Goal: Task Accomplishment & Management: Use online tool/utility

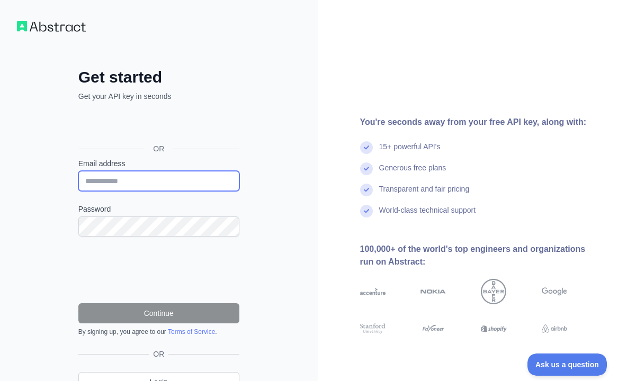
drag, startPoint x: 146, startPoint y: 186, endPoint x: 163, endPoint y: 187, distance: 17.5
click at [146, 186] on input "Email address" at bounding box center [158, 181] width 161 height 20
paste input "**********"
type input "**********"
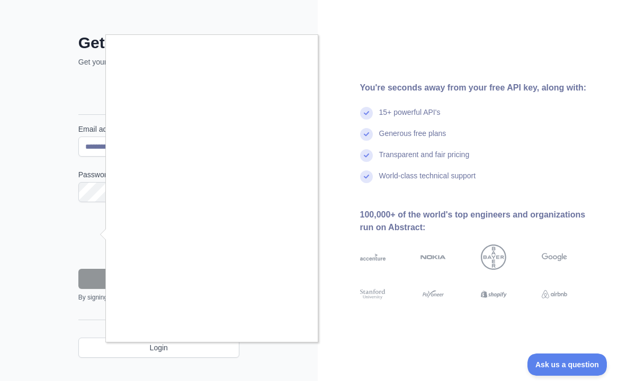
scroll to position [53, 0]
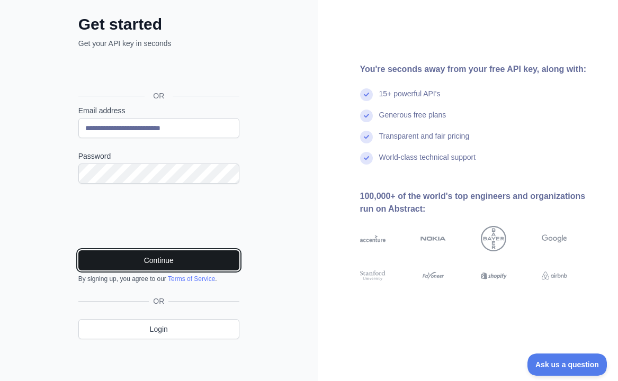
click at [174, 264] on button "Continue" at bounding box center [158, 261] width 161 height 20
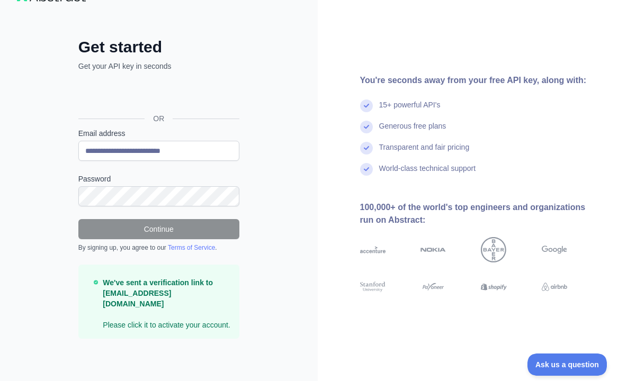
scroll to position [19, 0]
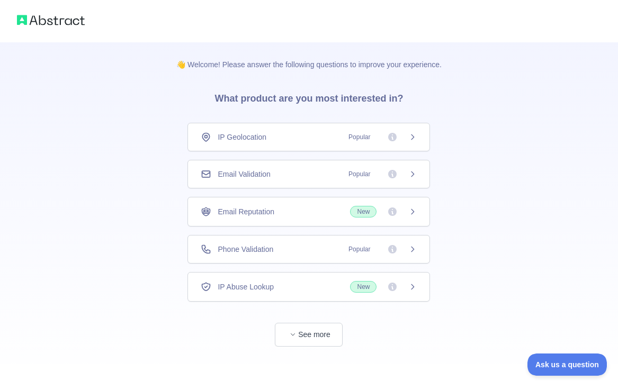
click at [295, 133] on div "IP Geolocation Popular" at bounding box center [309, 137] width 216 height 11
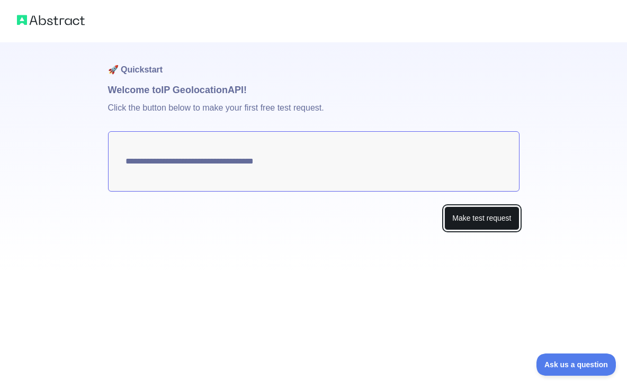
click at [500, 226] on button "Make test request" at bounding box center [481, 219] width 75 height 24
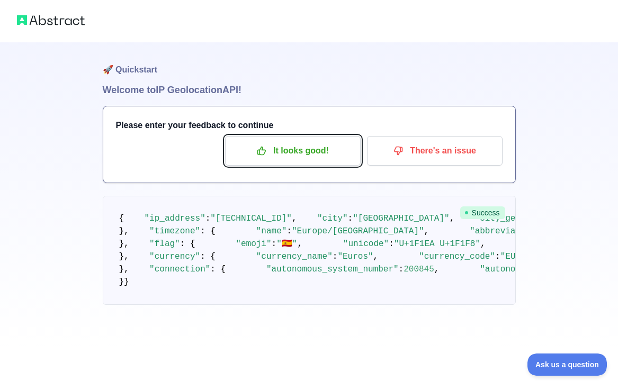
drag, startPoint x: 329, startPoint y: 159, endPoint x: 363, endPoint y: 240, distance: 88.5
click at [329, 158] on p "It looks good!" at bounding box center [293, 151] width 120 height 18
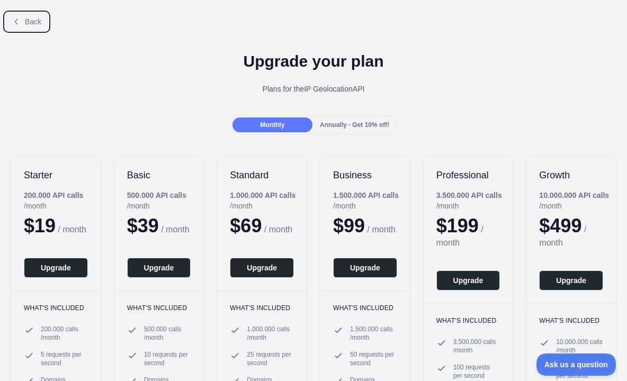
click at [31, 21] on span "Back" at bounding box center [33, 21] width 16 height 8
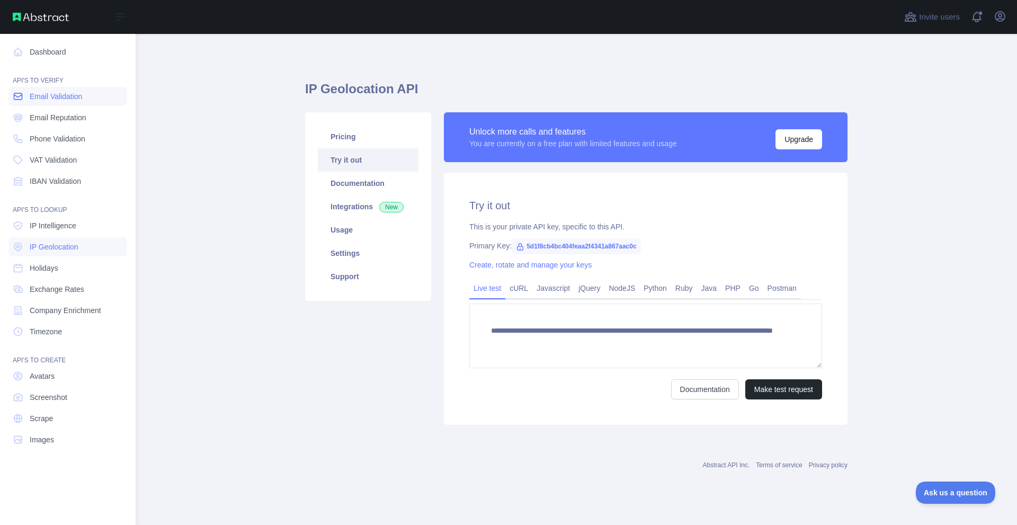
click at [69, 98] on span "Email Validation" at bounding box center [56, 96] width 52 height 11
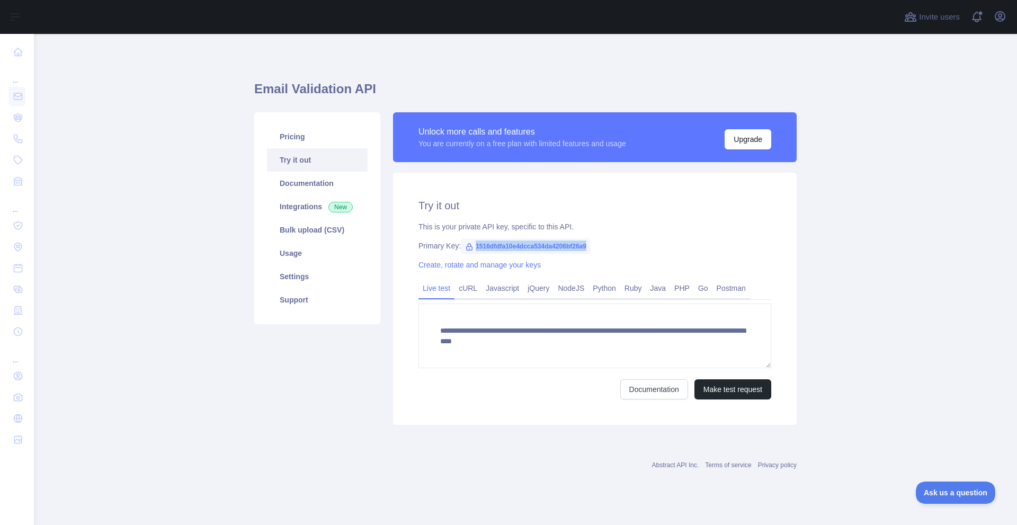
drag, startPoint x: 601, startPoint y: 248, endPoint x: 468, endPoint y: 252, distance: 133.0
click at [468, 251] on div "Primary Key: 1516dfdfa10e4dcca534da4206bf26a9" at bounding box center [594, 245] width 353 height 11
copy span "1516dfdfa10e4dcca534da4206bf26a9"
